Goal: Information Seeking & Learning: Learn about a topic

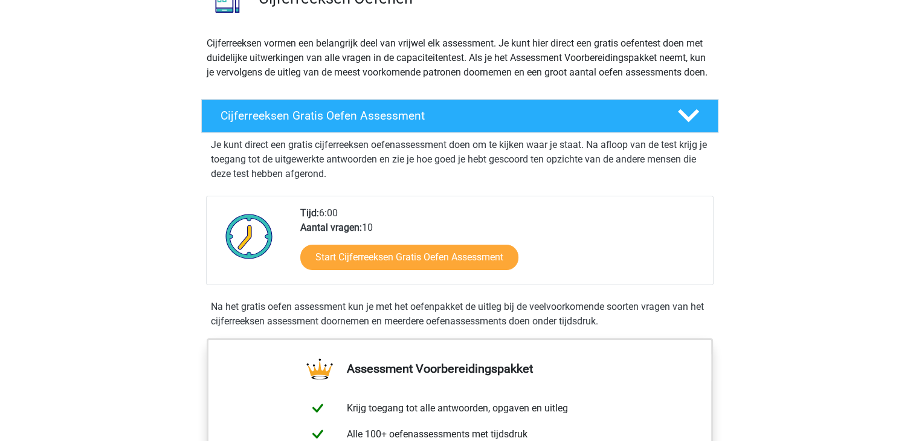
scroll to position [116, 0]
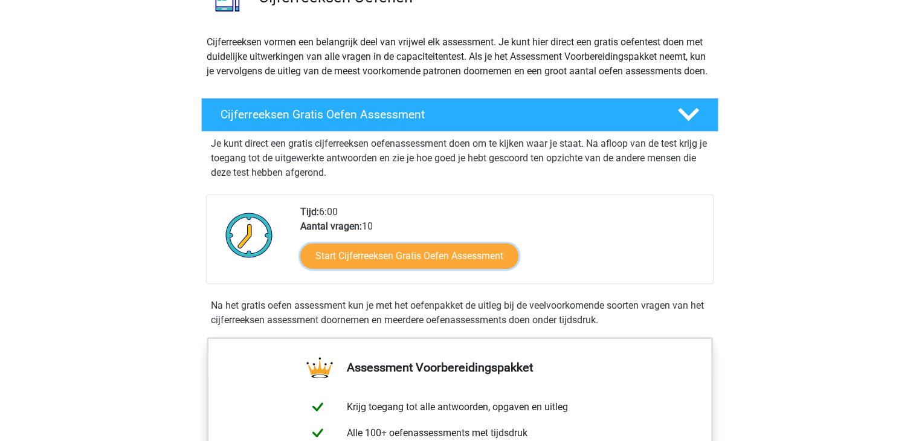
click at [340, 263] on link "Start Cijferreeksen Gratis Oefen Assessment" at bounding box center [409, 256] width 218 height 25
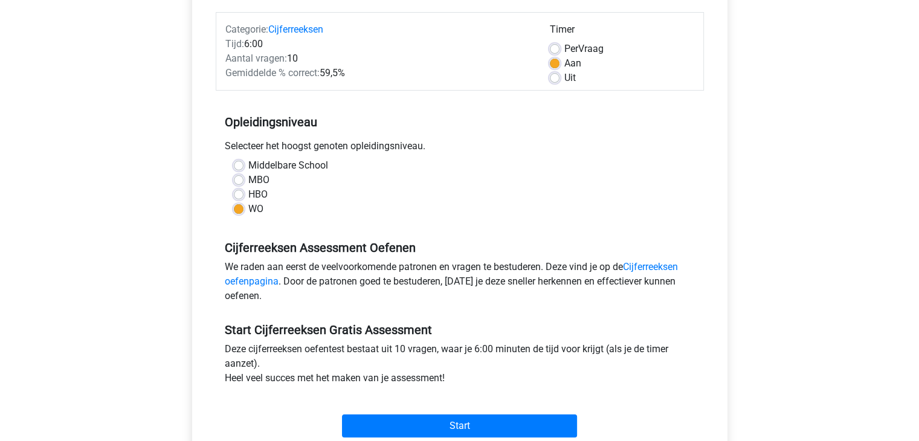
scroll to position [232, 0]
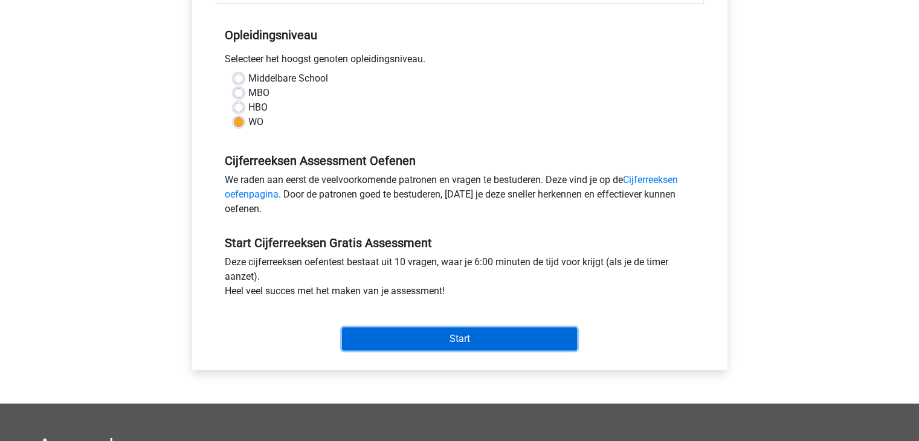
click at [443, 344] on input "Start" at bounding box center [459, 339] width 235 height 23
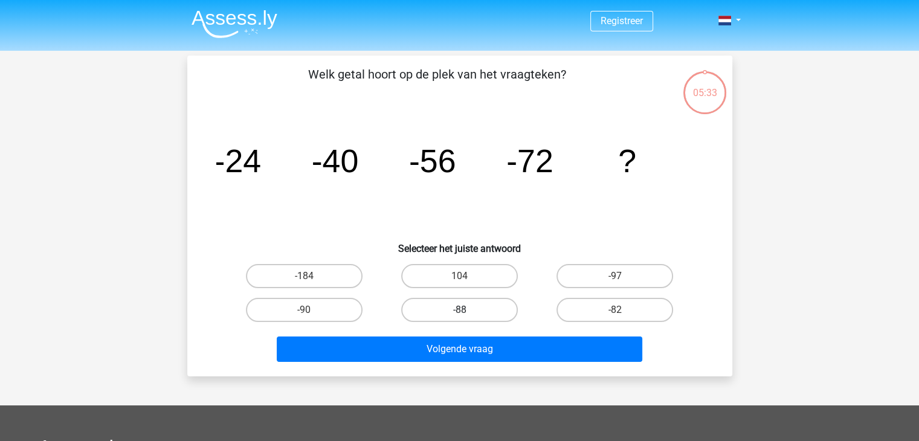
click at [439, 306] on label "-88" at bounding box center [459, 310] width 117 height 24
click at [459, 310] on input "-88" at bounding box center [463, 314] width 8 height 8
radio input "true"
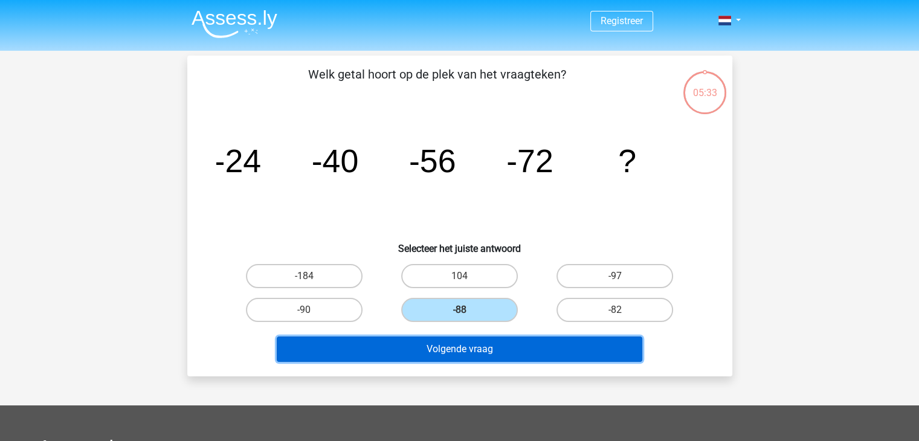
click at [450, 356] on button "Volgende vraag" at bounding box center [460, 349] width 366 height 25
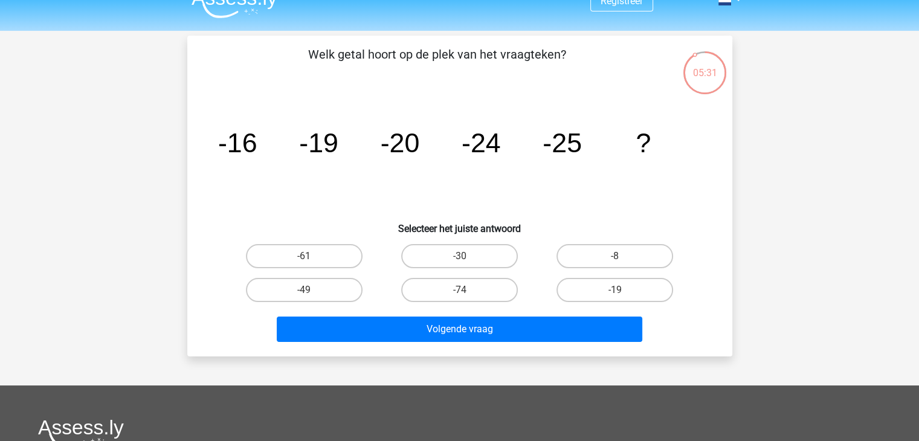
scroll to position [19, 0]
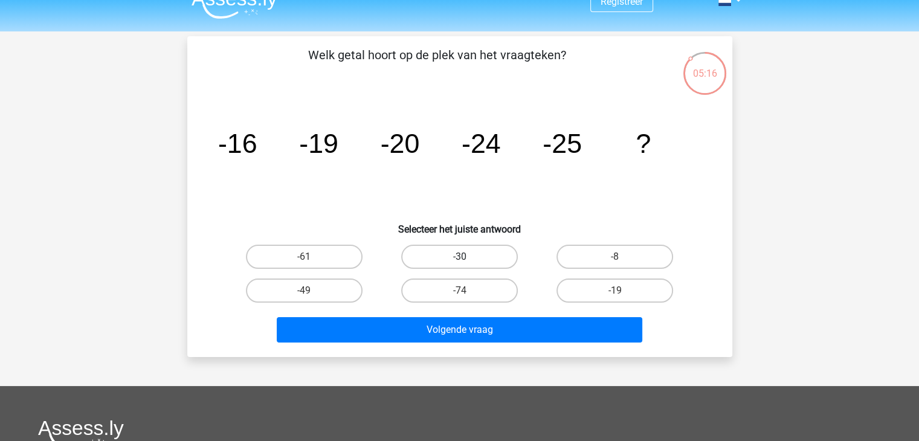
click at [468, 262] on label "-30" at bounding box center [459, 257] width 117 height 24
click at [467, 262] on input "-30" at bounding box center [463, 261] width 8 height 8
radio input "true"
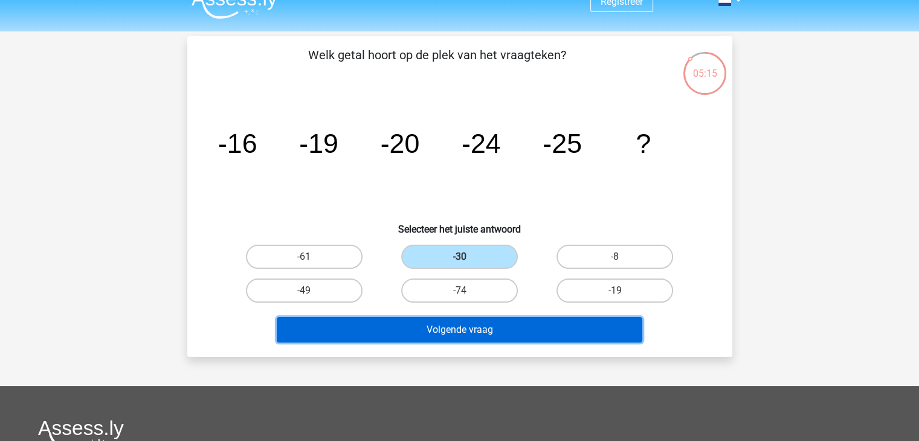
click at [472, 327] on button "Volgende vraag" at bounding box center [460, 329] width 366 height 25
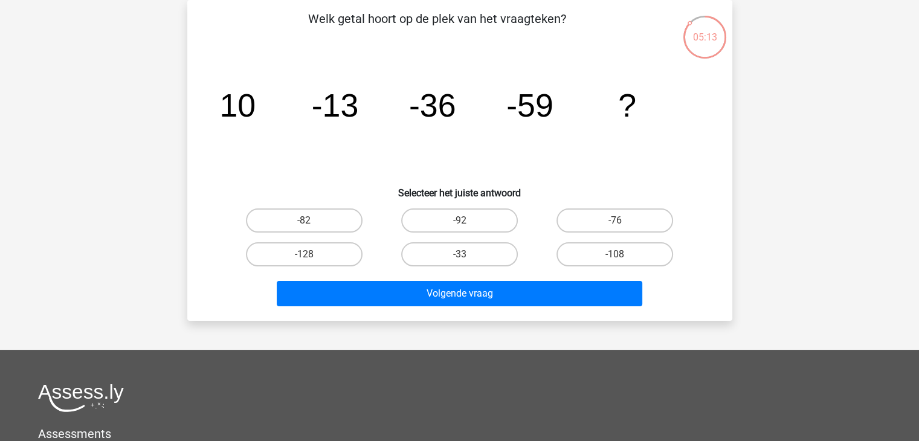
scroll to position [0, 0]
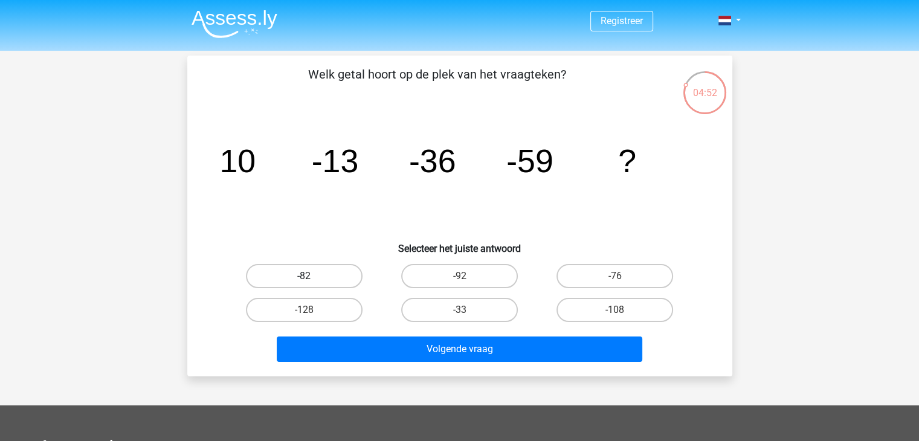
click at [343, 274] on label "-82" at bounding box center [304, 276] width 117 height 24
click at [312, 276] on input "-82" at bounding box center [308, 280] width 8 height 8
radio input "true"
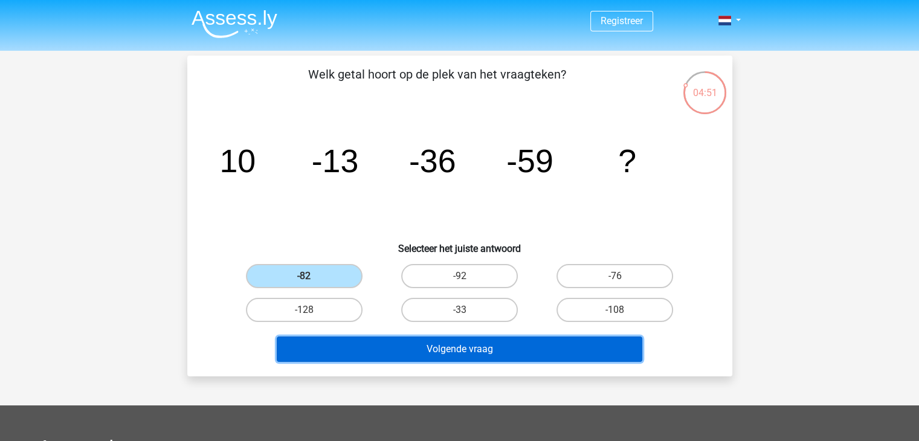
click at [408, 351] on button "Volgende vraag" at bounding box center [460, 349] width 366 height 25
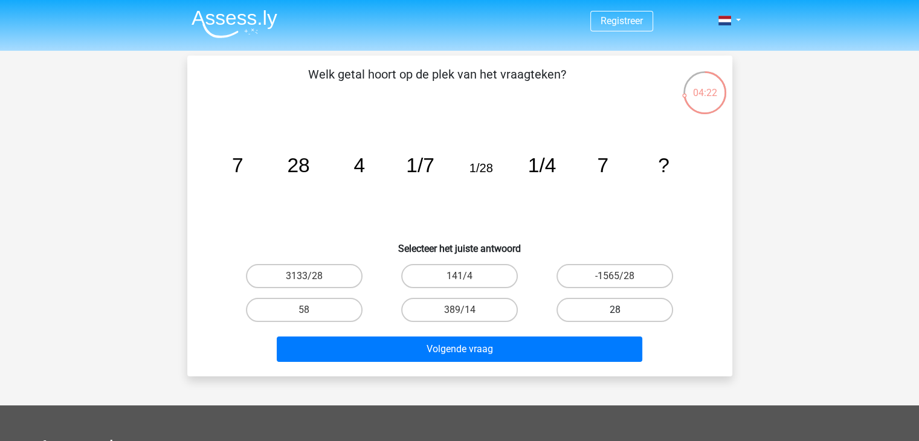
click at [588, 302] on label "28" at bounding box center [615, 310] width 117 height 24
click at [615, 310] on input "28" at bounding box center [619, 314] width 8 height 8
radio input "true"
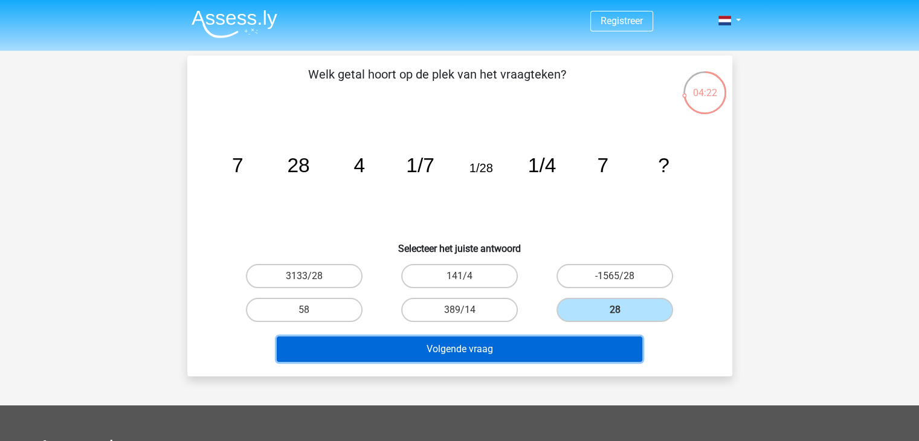
click at [536, 348] on button "Volgende vraag" at bounding box center [460, 349] width 366 height 25
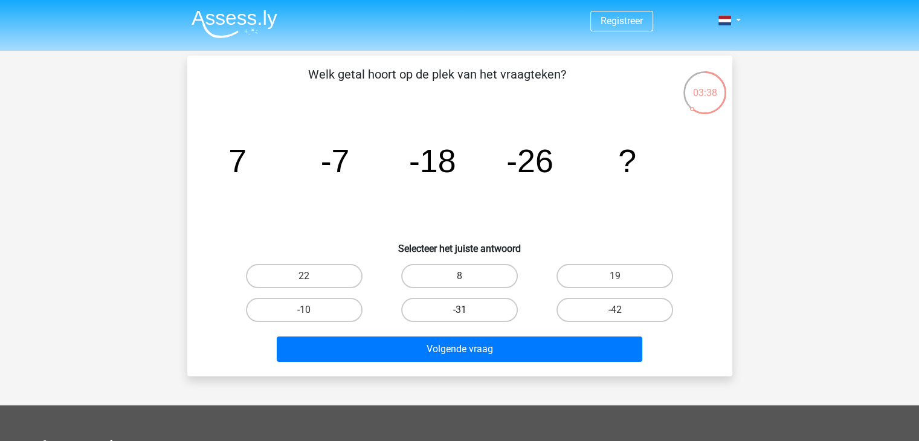
click at [480, 320] on label "-31" at bounding box center [459, 310] width 117 height 24
click at [467, 318] on input "-31" at bounding box center [463, 314] width 8 height 8
radio input "true"
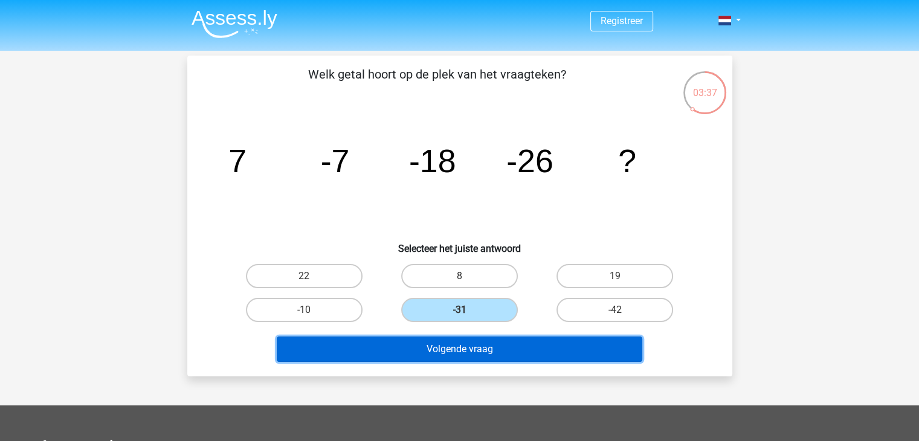
click at [485, 360] on button "Volgende vraag" at bounding box center [460, 349] width 366 height 25
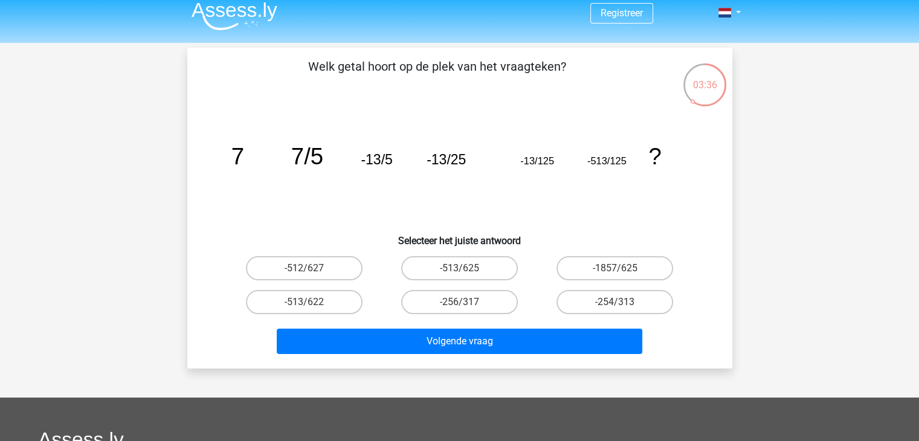
scroll to position [7, 0]
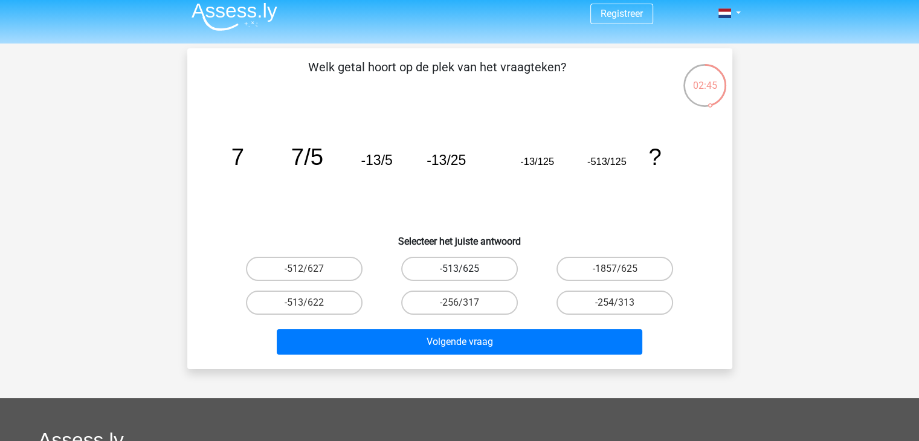
click at [417, 273] on label "-513/625" at bounding box center [459, 269] width 117 height 24
click at [459, 273] on input "-513/625" at bounding box center [463, 273] width 8 height 8
radio input "true"
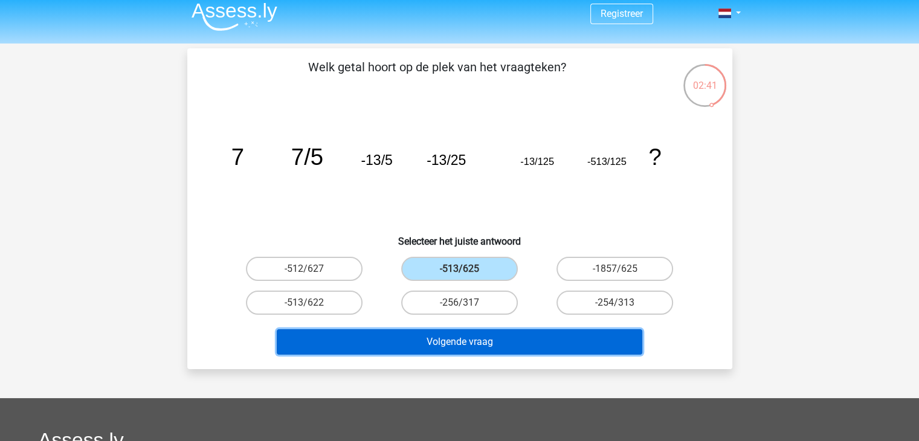
click at [416, 342] on button "Volgende vraag" at bounding box center [460, 341] width 366 height 25
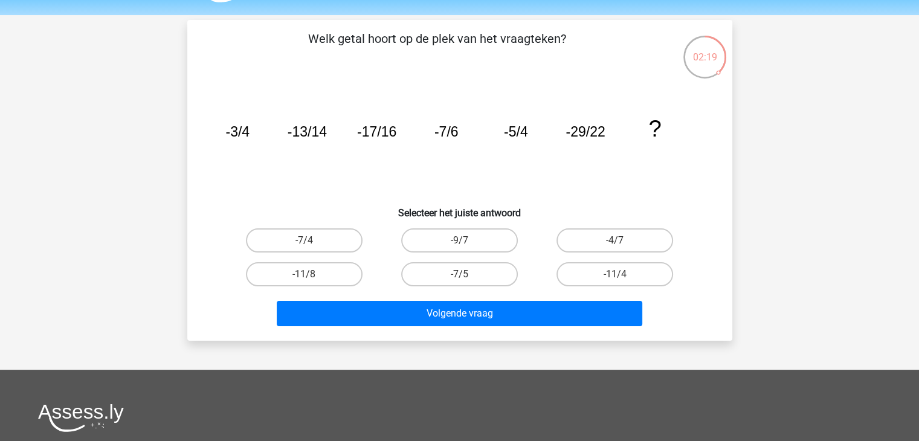
scroll to position [33, 0]
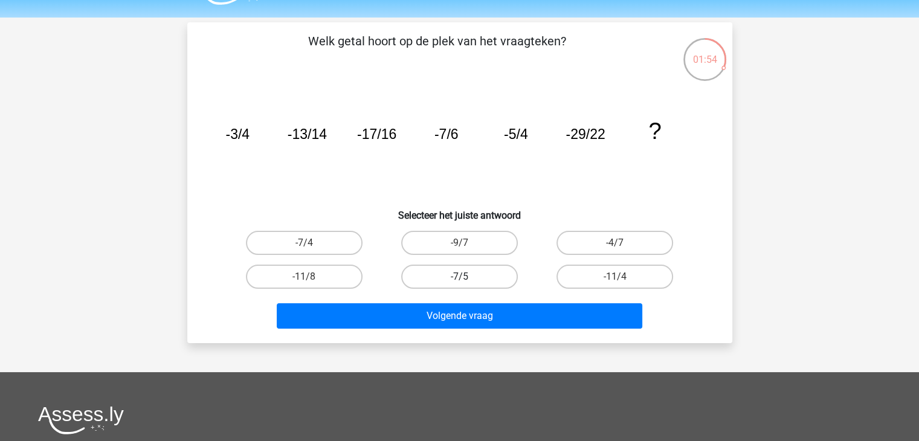
click at [452, 276] on label "-7/5" at bounding box center [459, 277] width 117 height 24
click at [459, 277] on input "-7/5" at bounding box center [463, 281] width 8 height 8
radio input "true"
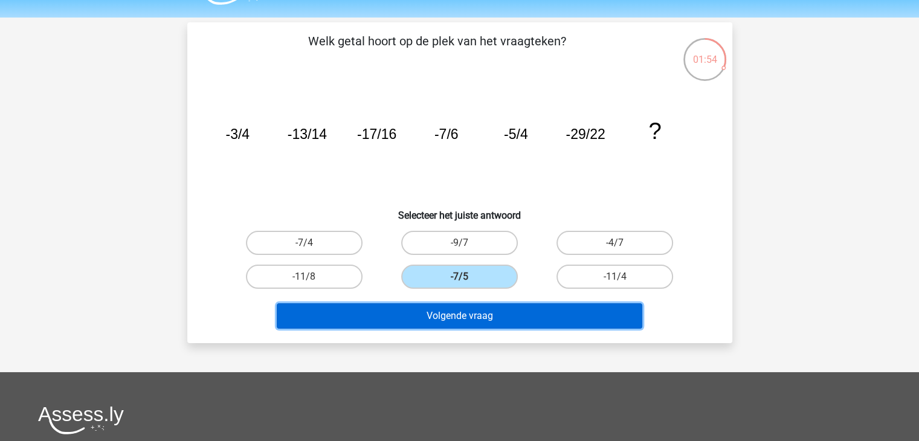
click at [453, 322] on button "Volgende vraag" at bounding box center [460, 315] width 366 height 25
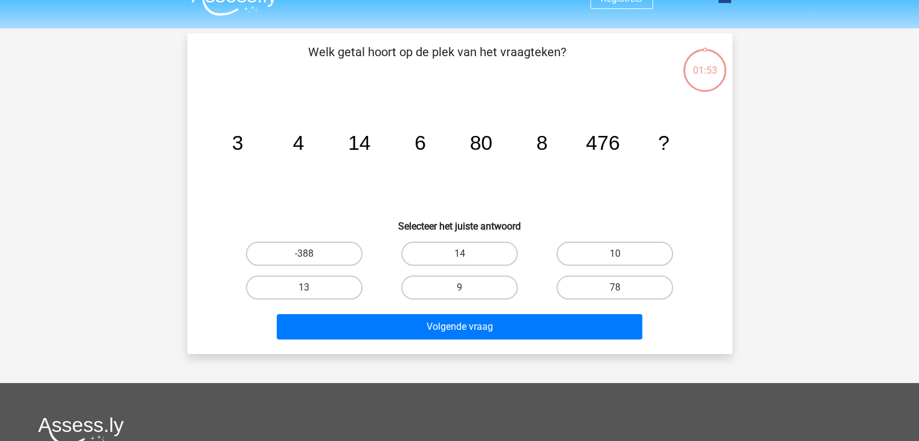
scroll to position [22, 0]
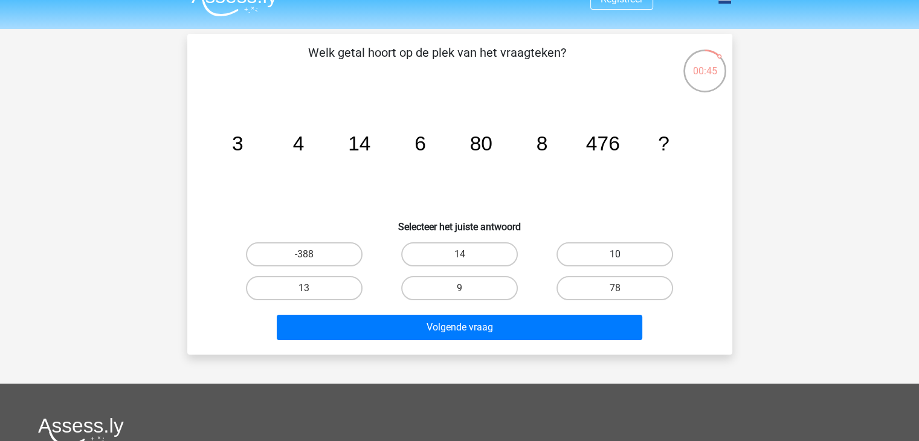
click at [623, 264] on label "10" at bounding box center [615, 254] width 117 height 24
click at [623, 262] on input "10" at bounding box center [619, 259] width 8 height 8
radio input "true"
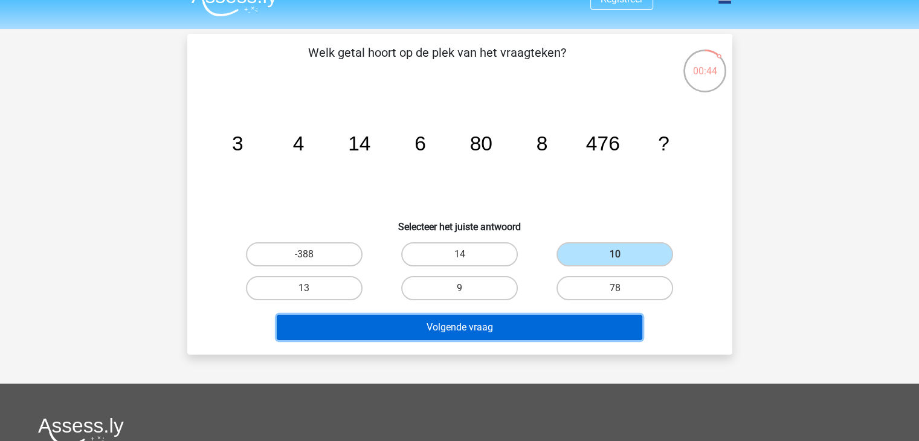
click at [571, 328] on button "Volgende vraag" at bounding box center [460, 327] width 366 height 25
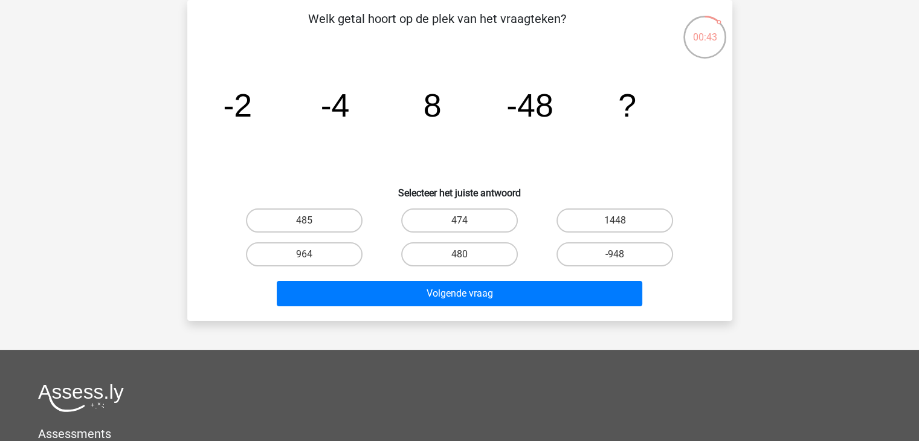
scroll to position [0, 0]
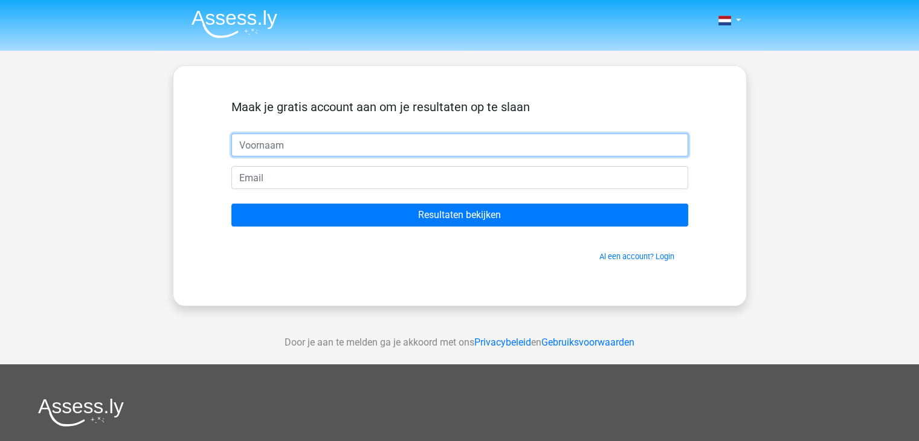
click at [283, 146] on input "text" at bounding box center [460, 145] width 457 height 23
type input "[PERSON_NAME]"
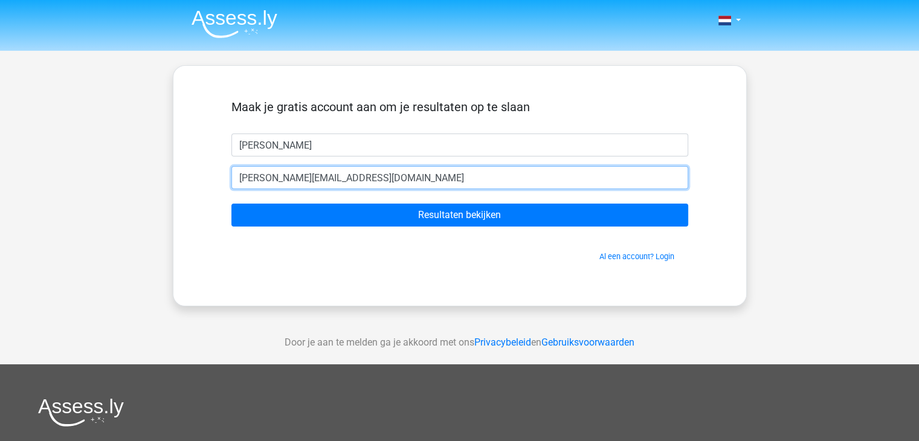
type input "[PERSON_NAME][EMAIL_ADDRESS][DOMAIN_NAME]"
click at [232, 204] on input "Resultaten bekijken" at bounding box center [460, 215] width 457 height 23
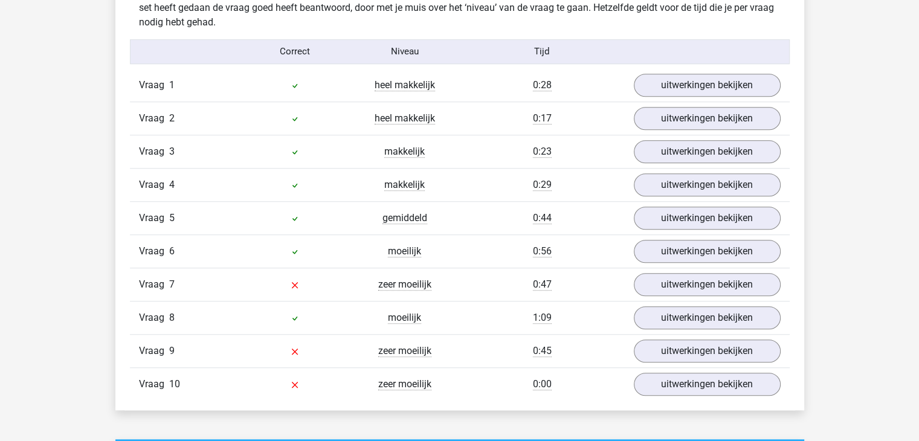
scroll to position [974, 0]
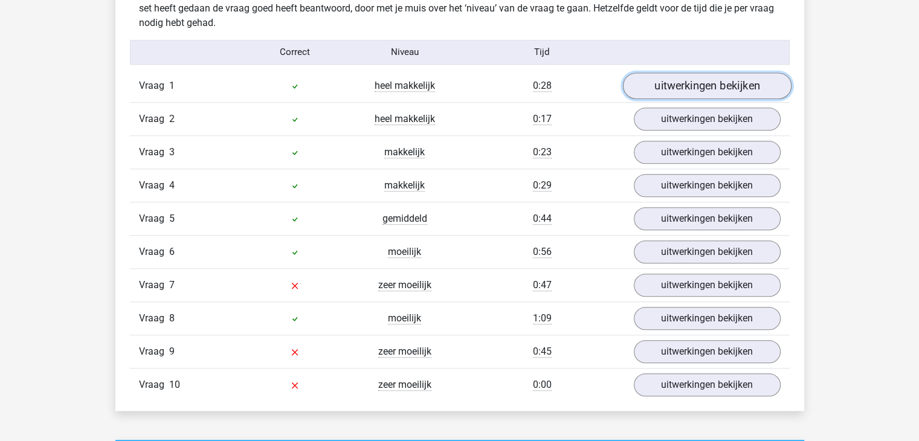
click at [680, 88] on link "uitwerkingen bekijken" at bounding box center [707, 86] width 169 height 27
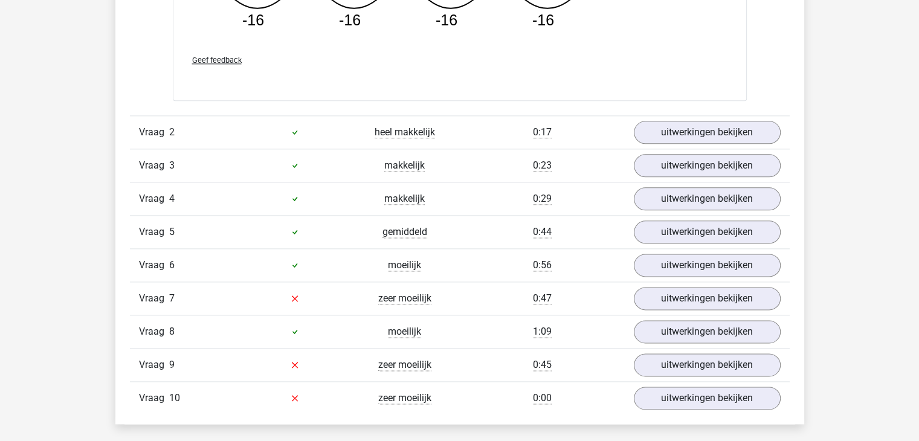
scroll to position [1491, 0]
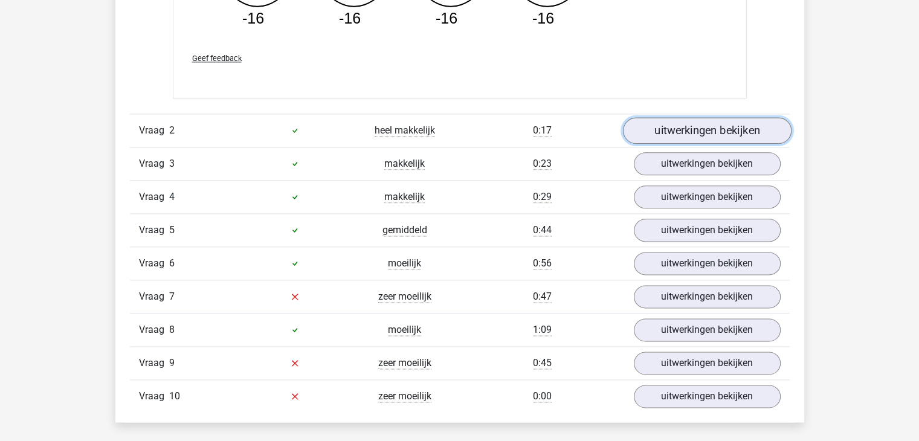
click at [684, 137] on link "uitwerkingen bekijken" at bounding box center [707, 130] width 169 height 27
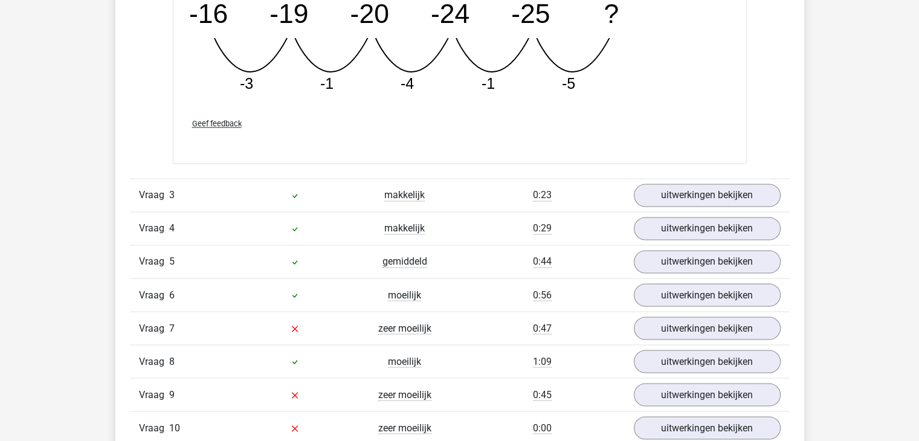
scroll to position [2035, 0]
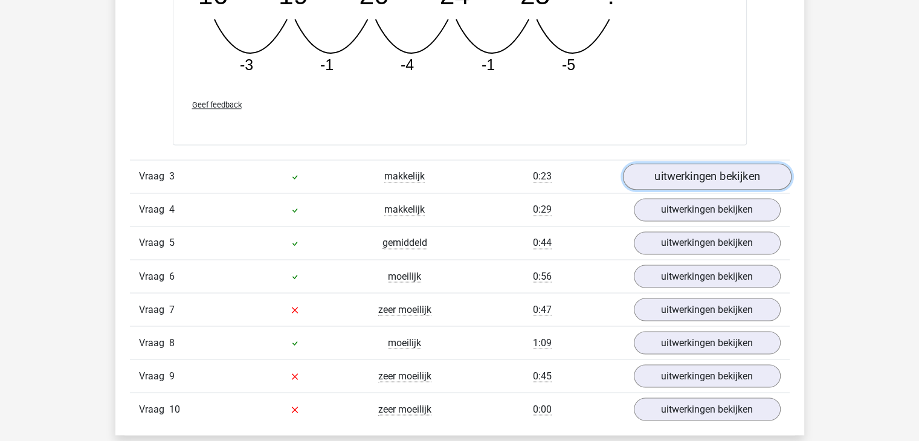
click at [685, 170] on link "uitwerkingen bekijken" at bounding box center [707, 177] width 169 height 27
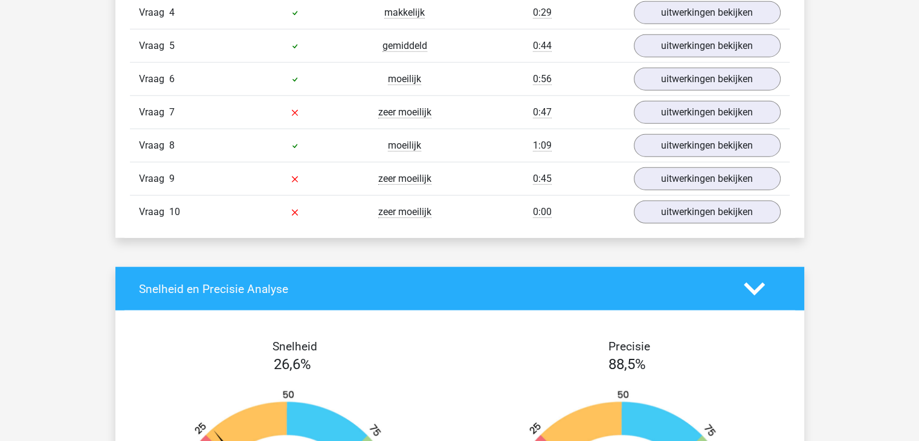
scroll to position [2886, 0]
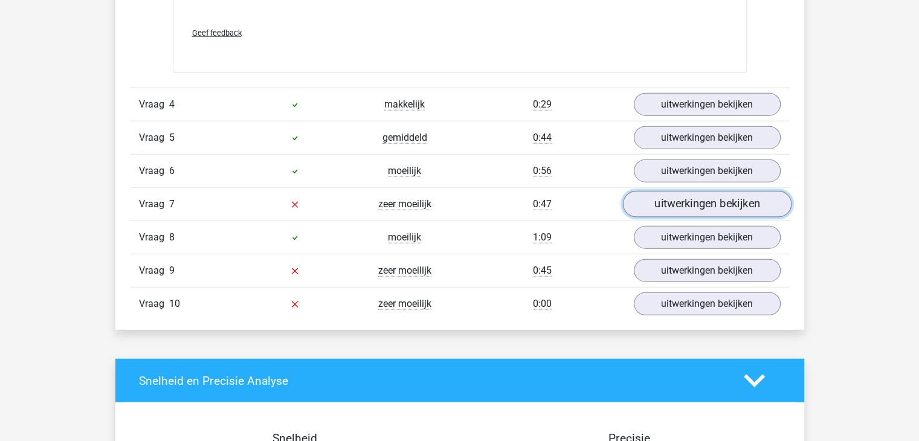
click at [688, 210] on link "uitwerkingen bekijken" at bounding box center [707, 204] width 169 height 27
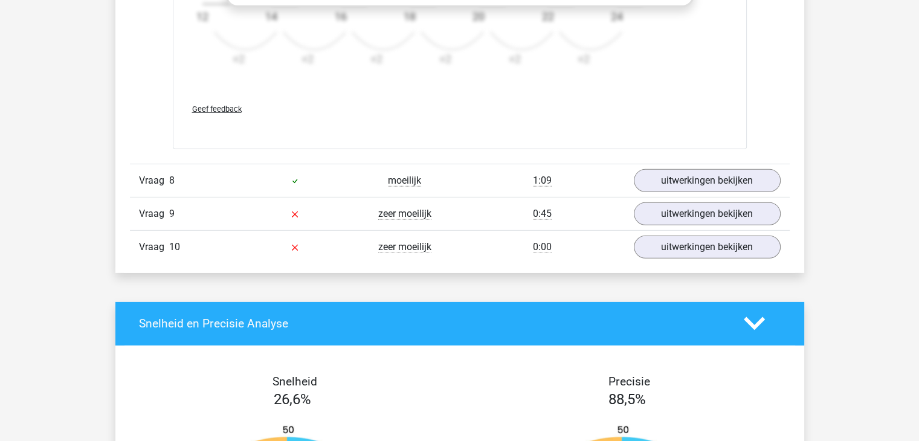
scroll to position [3695, 0]
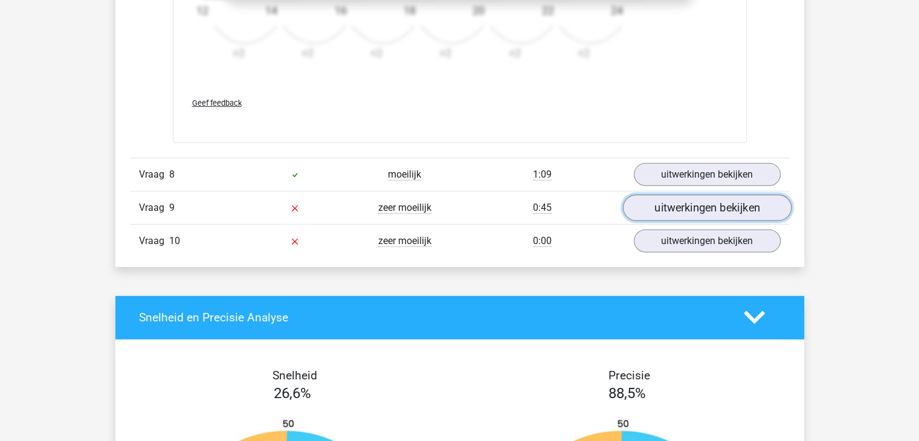
click at [704, 207] on link "uitwerkingen bekijken" at bounding box center [707, 208] width 169 height 27
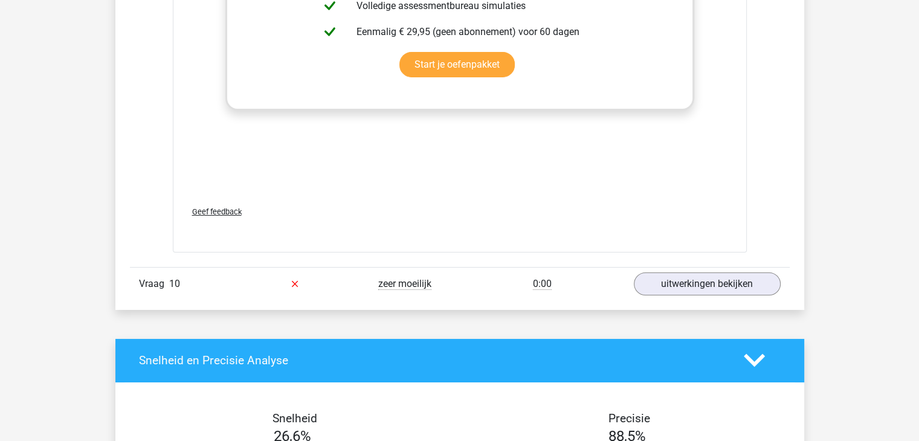
scroll to position [4398, 0]
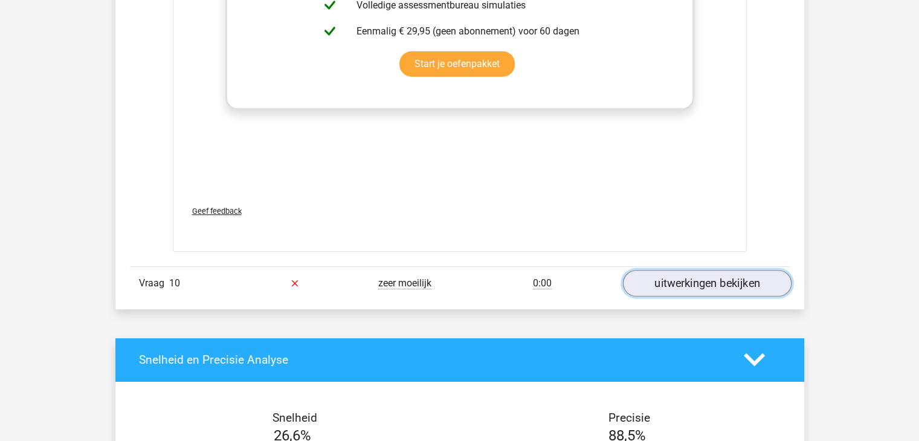
click at [715, 274] on link "uitwerkingen bekijken" at bounding box center [707, 283] width 169 height 27
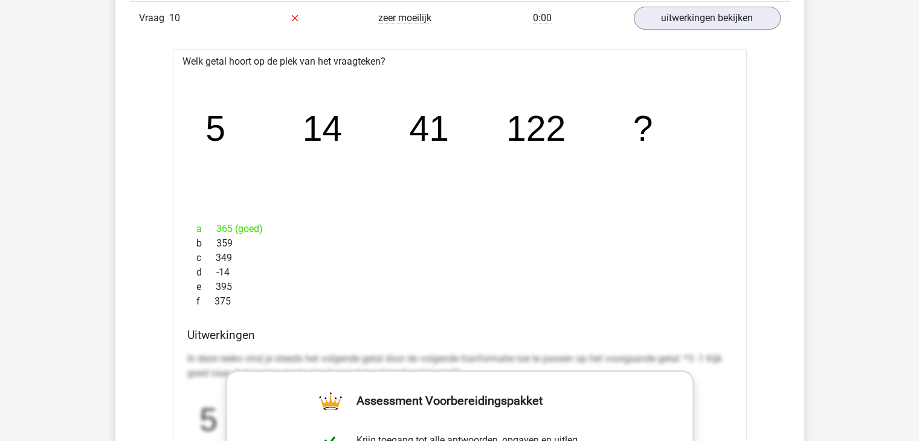
scroll to position [4662, 0]
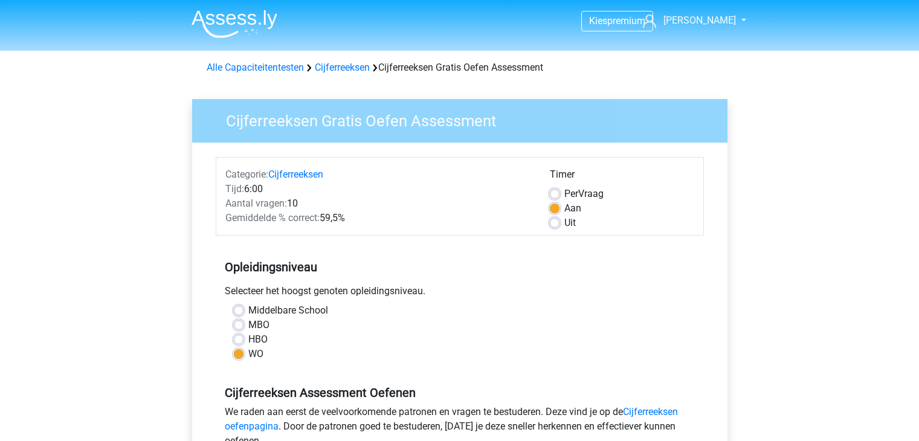
scroll to position [232, 0]
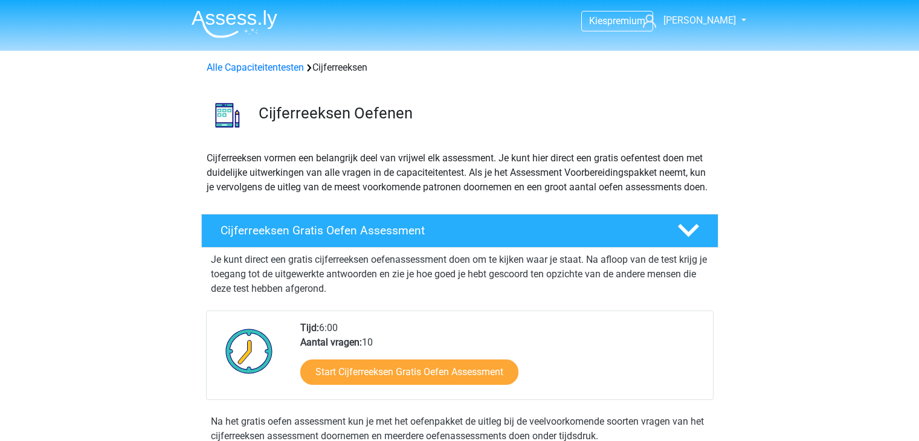
scroll to position [116, 0]
